Goal: Transaction & Acquisition: Purchase product/service

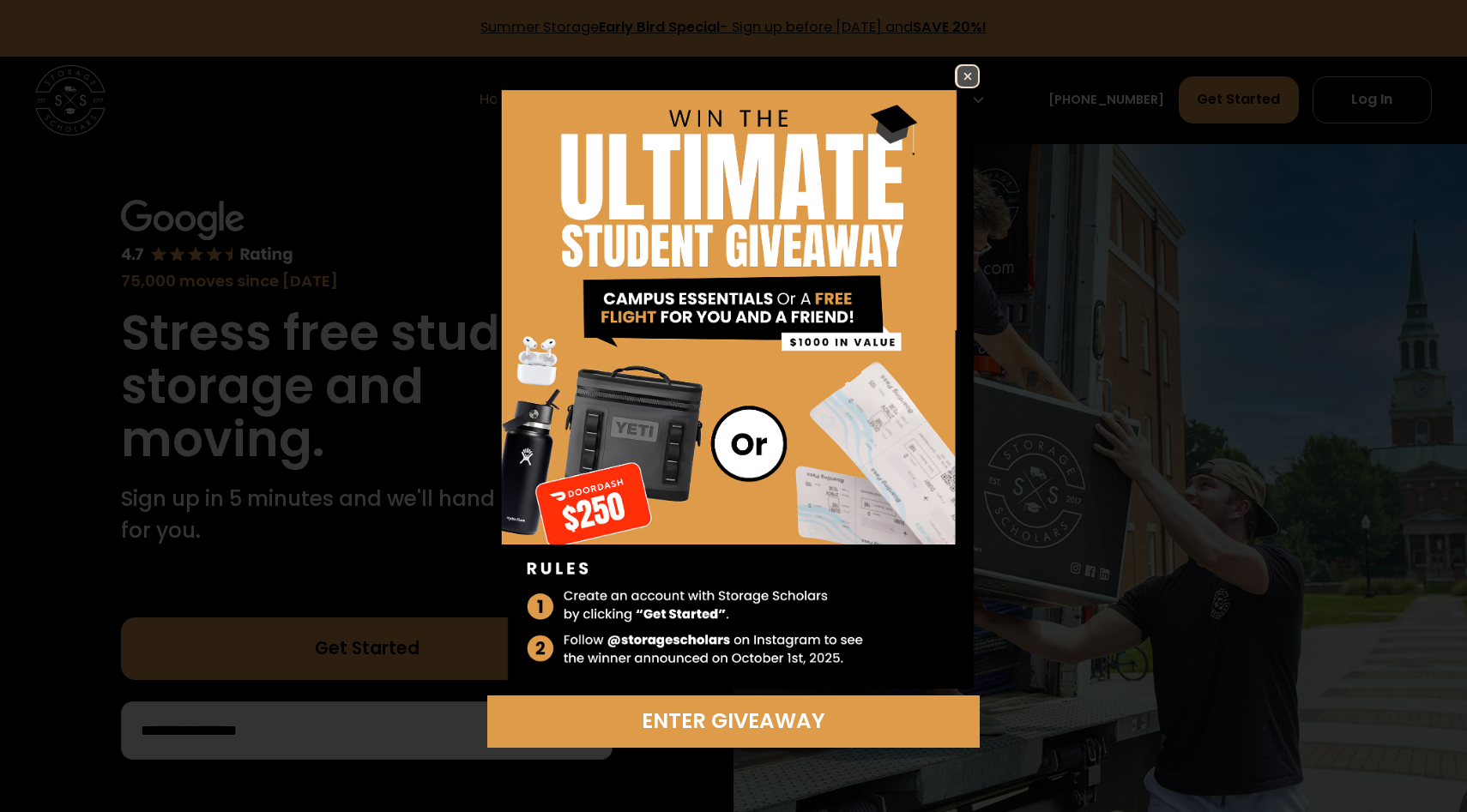
click at [967, 81] on img at bounding box center [967, 76] width 21 height 21
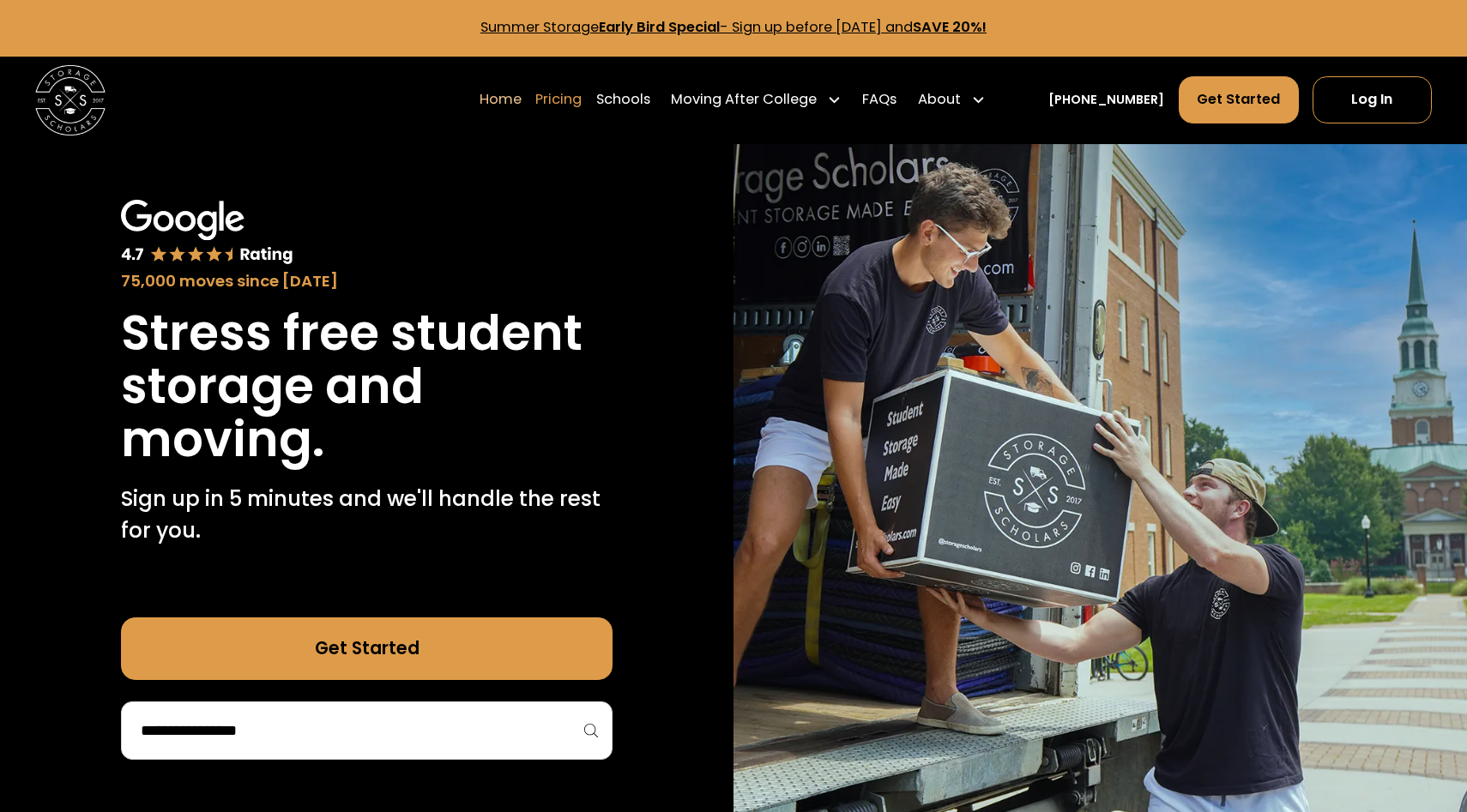
click at [582, 98] on link "Pricing" at bounding box center [558, 100] width 46 height 49
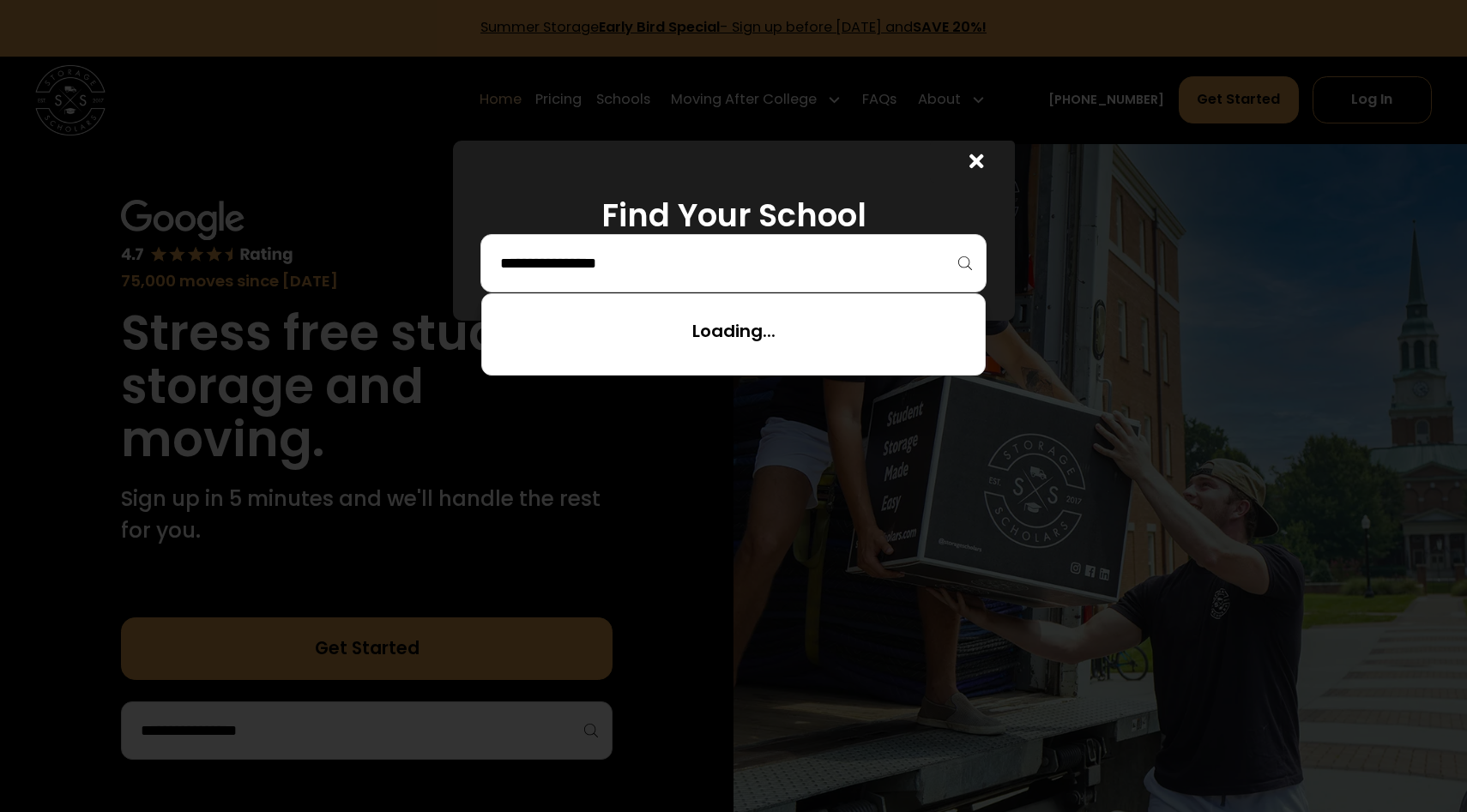
click at [751, 262] on input "search" at bounding box center [733, 263] width 470 height 29
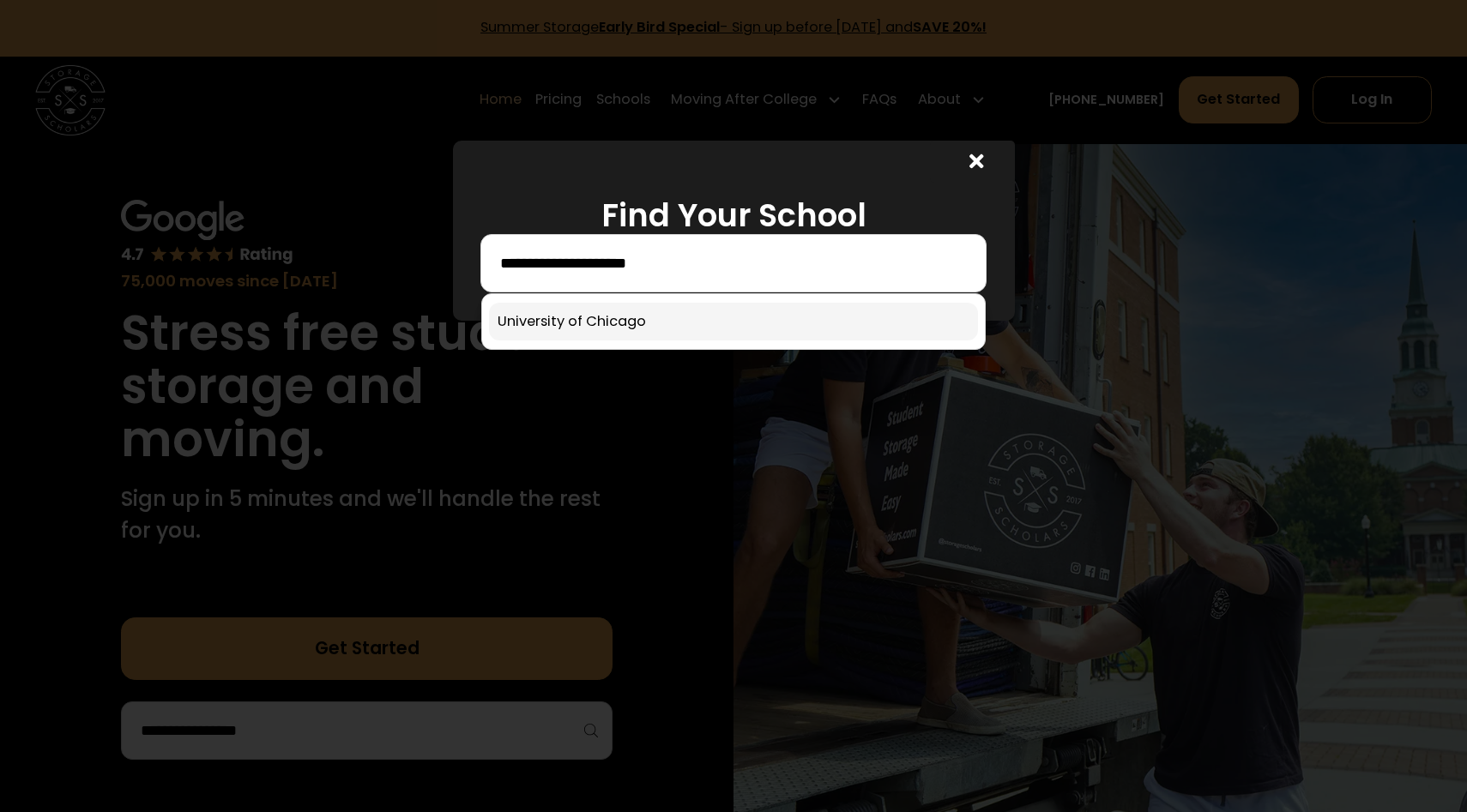
type input "**********"
click at [706, 318] on link at bounding box center [734, 322] width 489 height 38
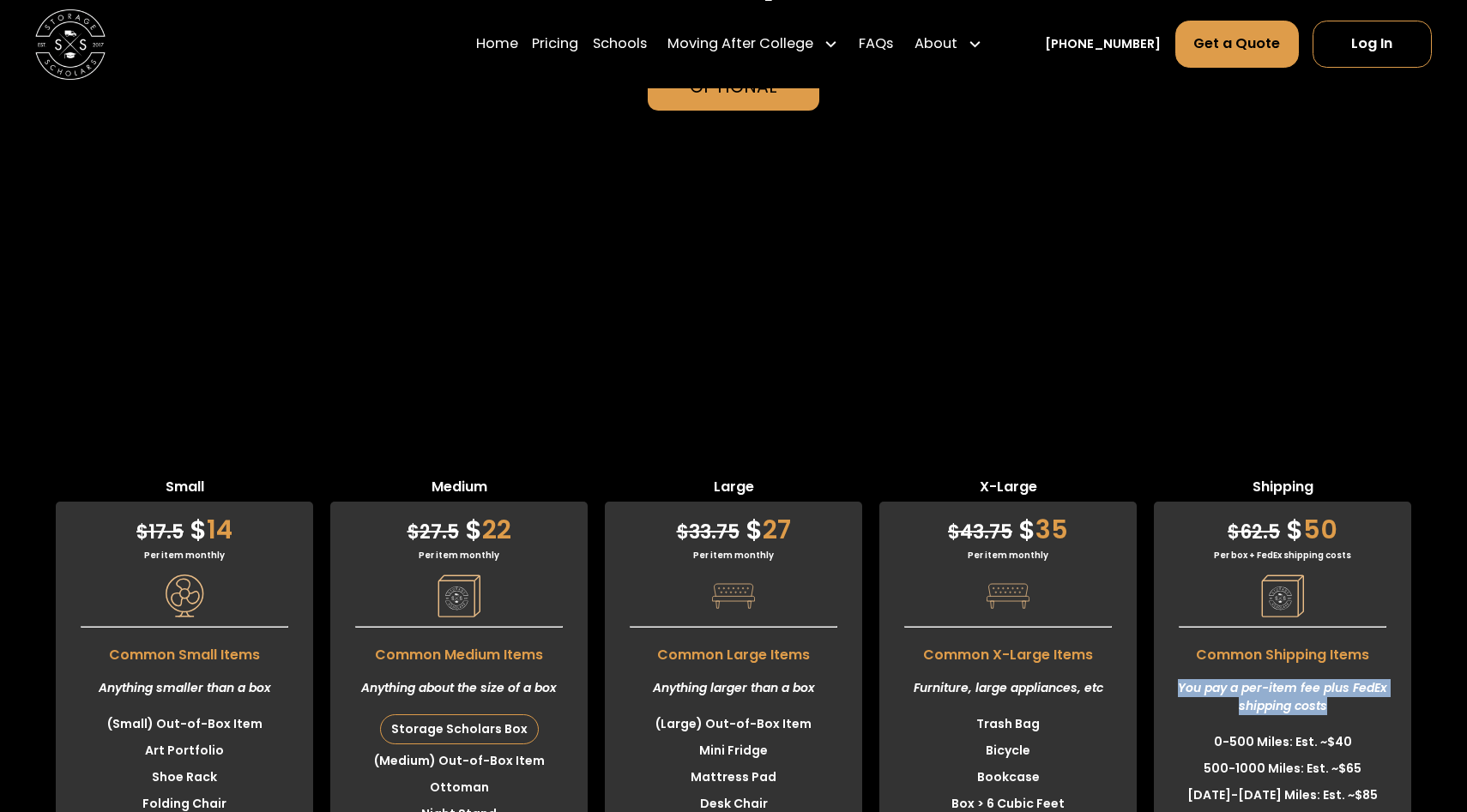
drag, startPoint x: 1175, startPoint y: 294, endPoint x: 1377, endPoint y: 305, distance: 202.3
click at [1377, 666] on div "You pay a per-item fee plus FedEx shipping costs" at bounding box center [1282, 697] width 257 height 63
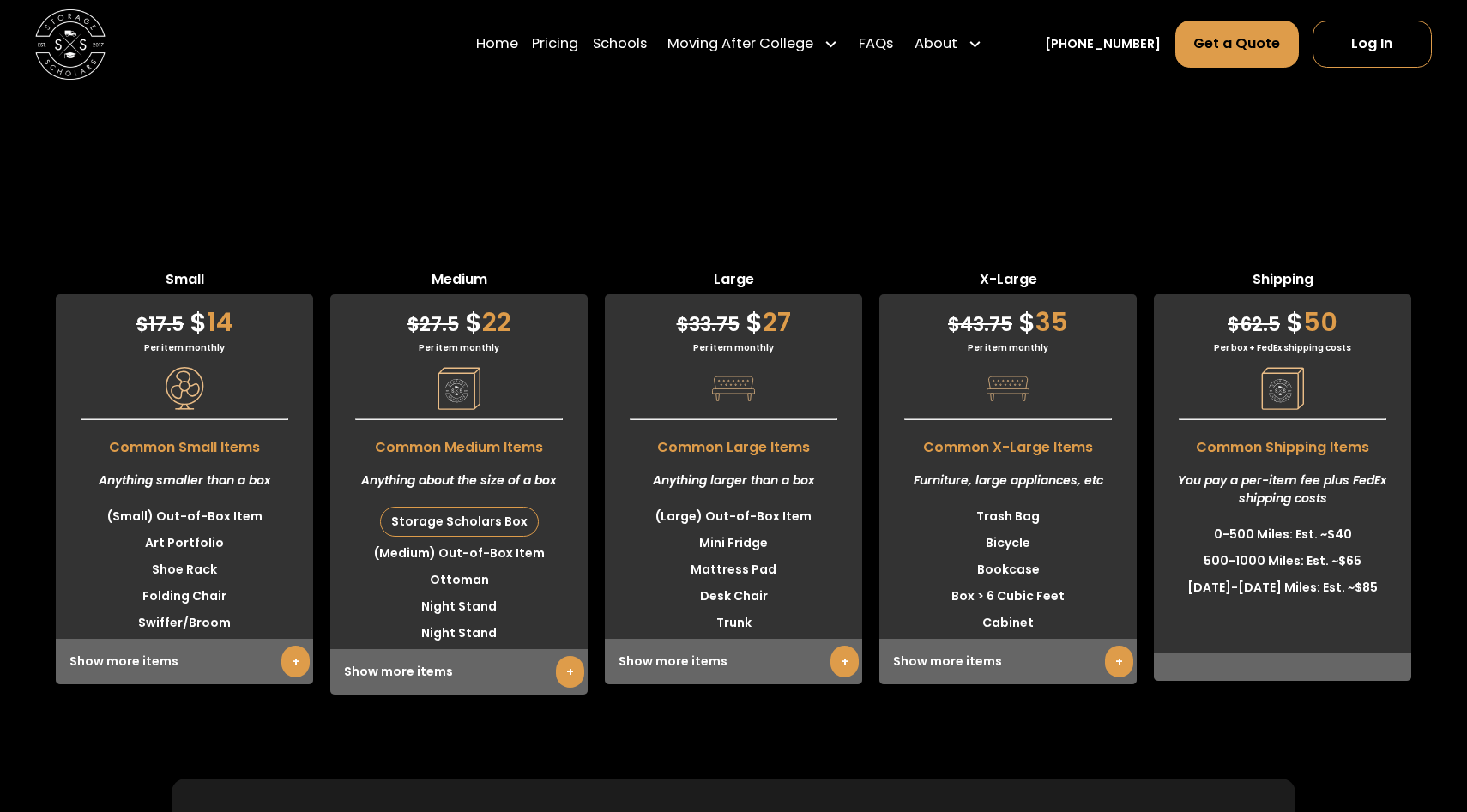
scroll to position [4324, 0]
